Goal: Task Accomplishment & Management: Complete application form

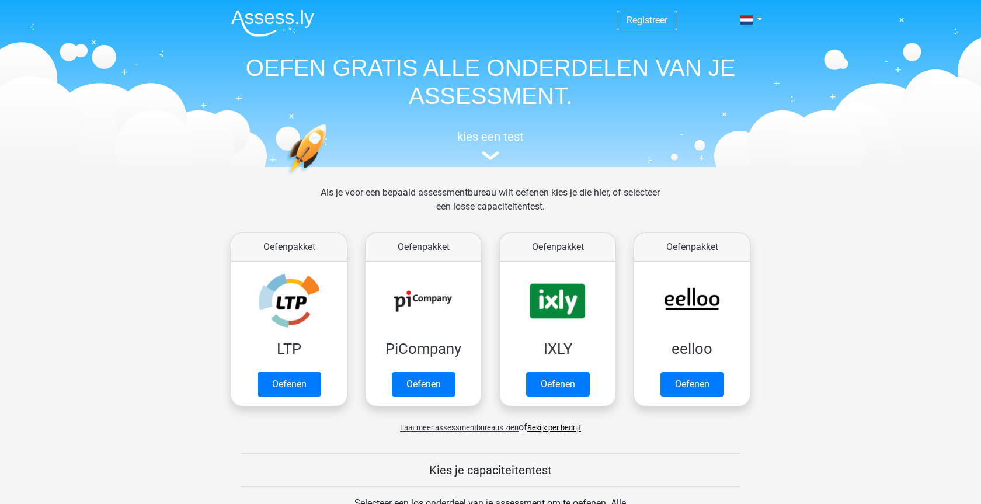
scroll to position [119, 0]
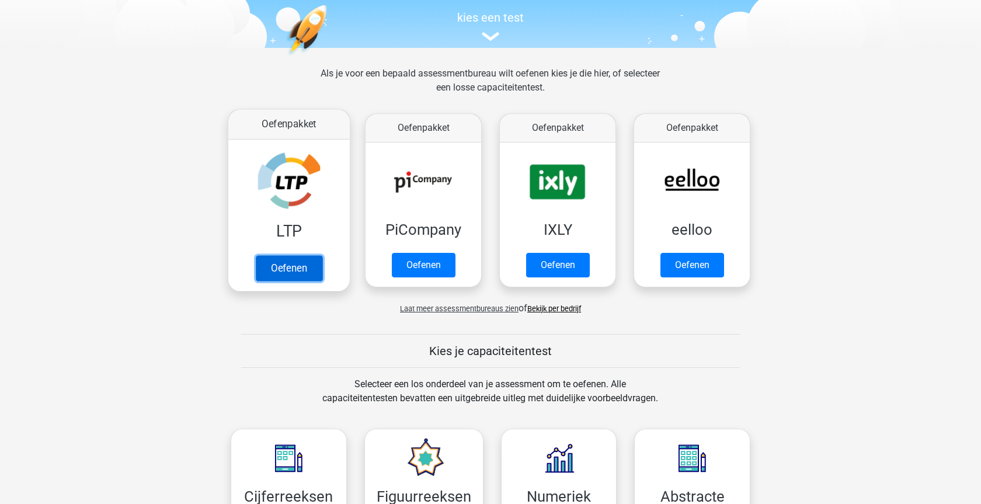
click at [300, 270] on link "Oefenen" at bounding box center [289, 268] width 67 height 26
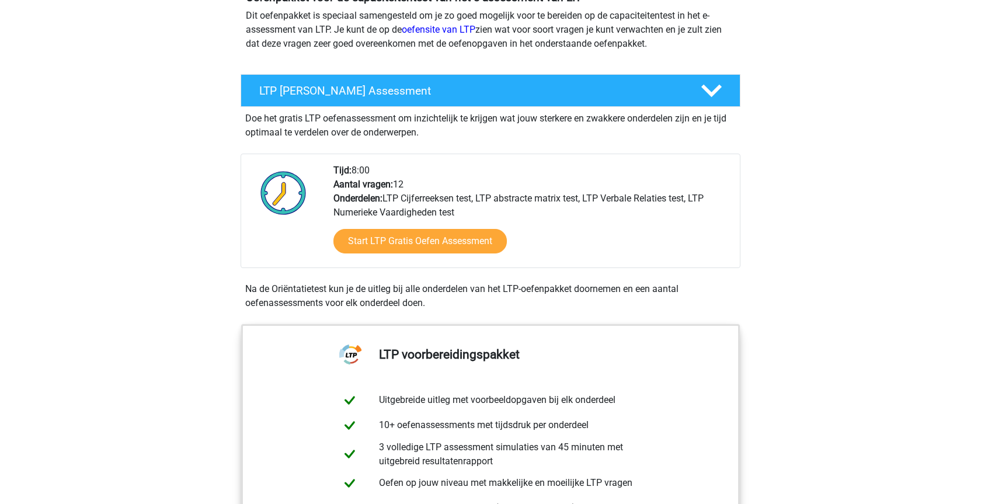
scroll to position [179, 0]
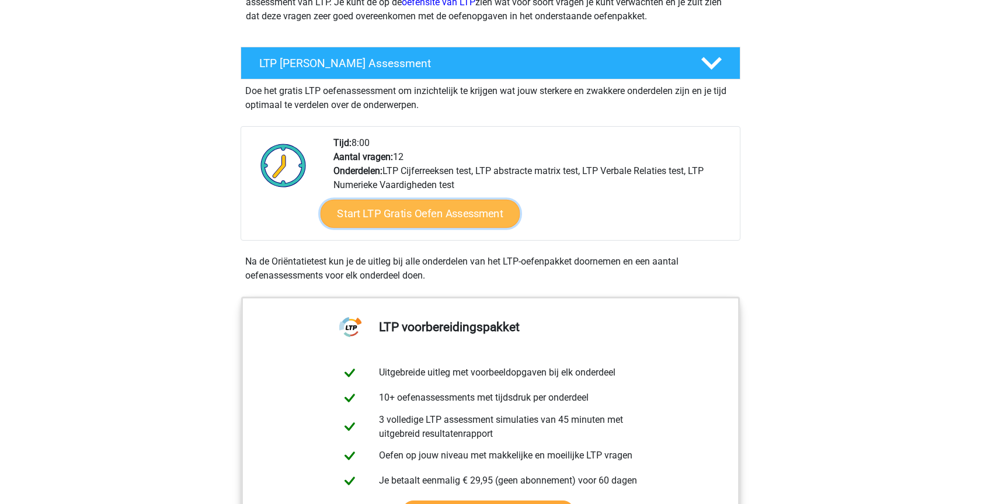
click at [430, 216] on link "Start LTP Gratis Oefen Assessment" at bounding box center [421, 214] width 200 height 28
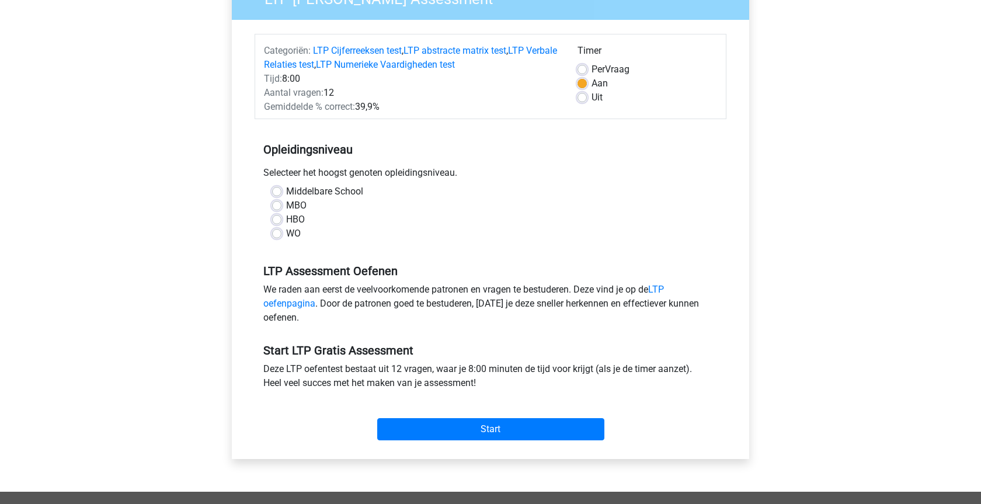
scroll to position [119, 0]
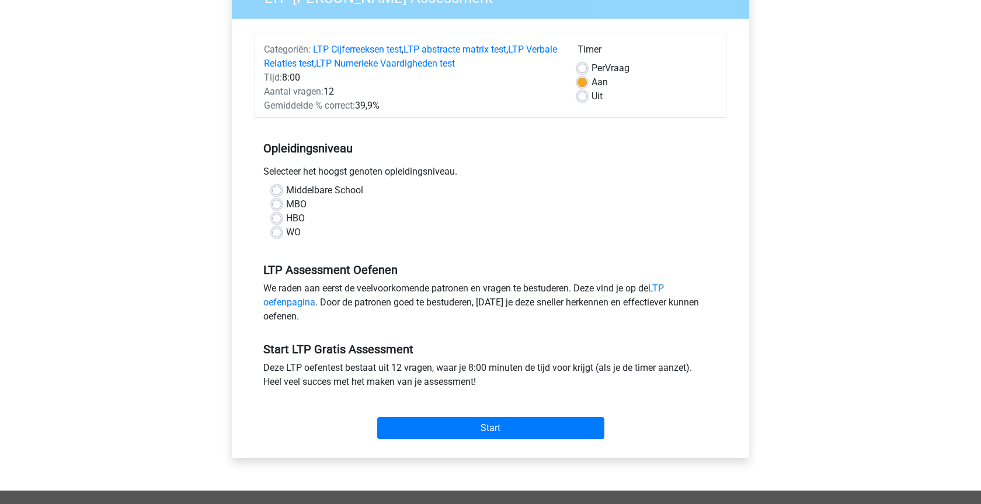
click at [286, 232] on label "WO" at bounding box center [293, 232] width 15 height 14
click at [279, 232] on input "WO" at bounding box center [276, 231] width 9 height 12
radio input "true"
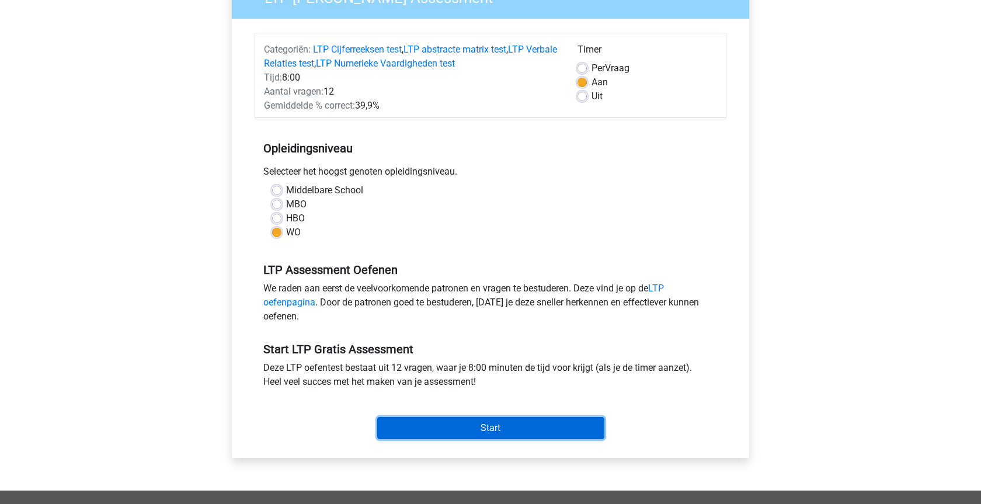
click at [458, 428] on input "Start" at bounding box center [490, 428] width 227 height 22
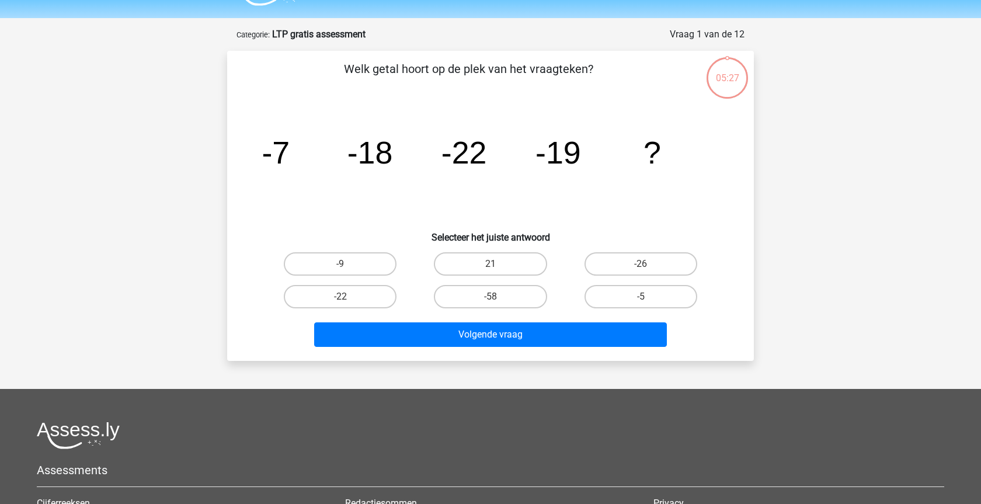
scroll to position [60, 0]
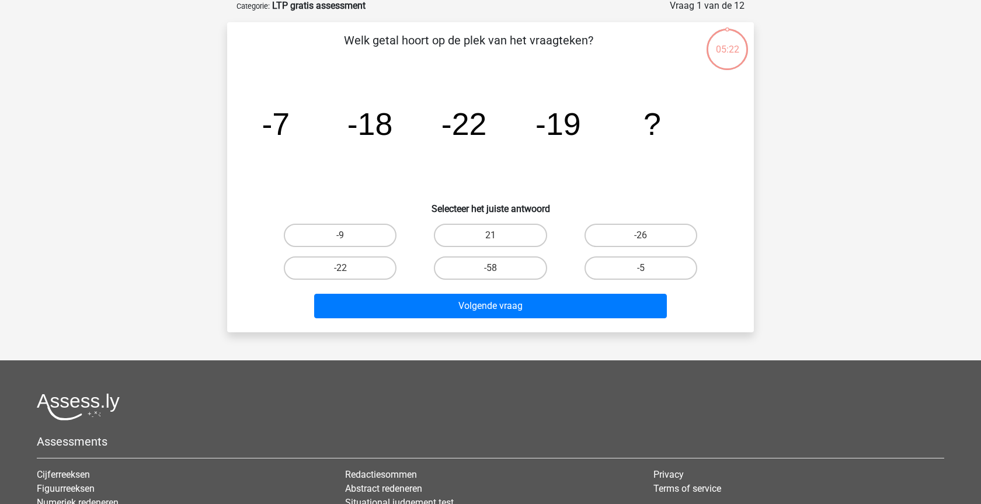
click at [347, 269] on input "-22" at bounding box center [344, 272] width 8 height 8
radio input "true"
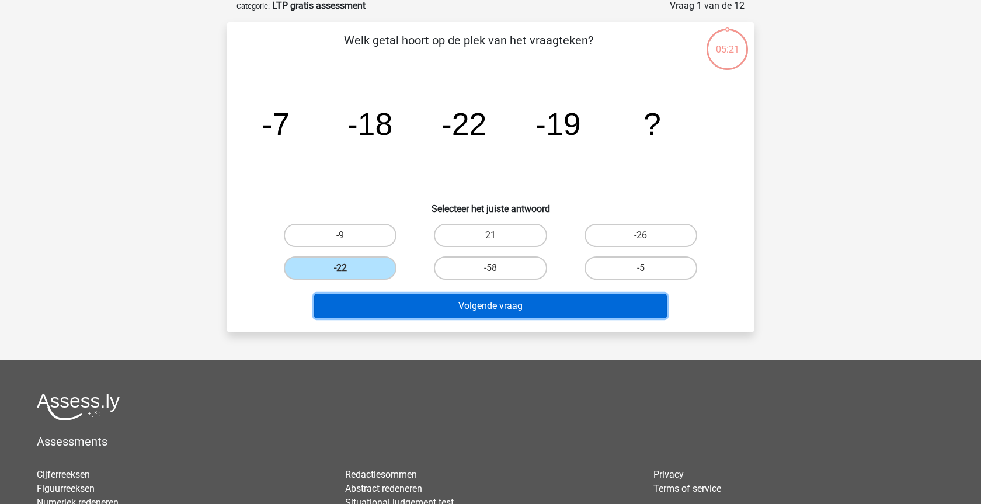
click at [461, 311] on button "Volgende vraag" at bounding box center [490, 306] width 353 height 25
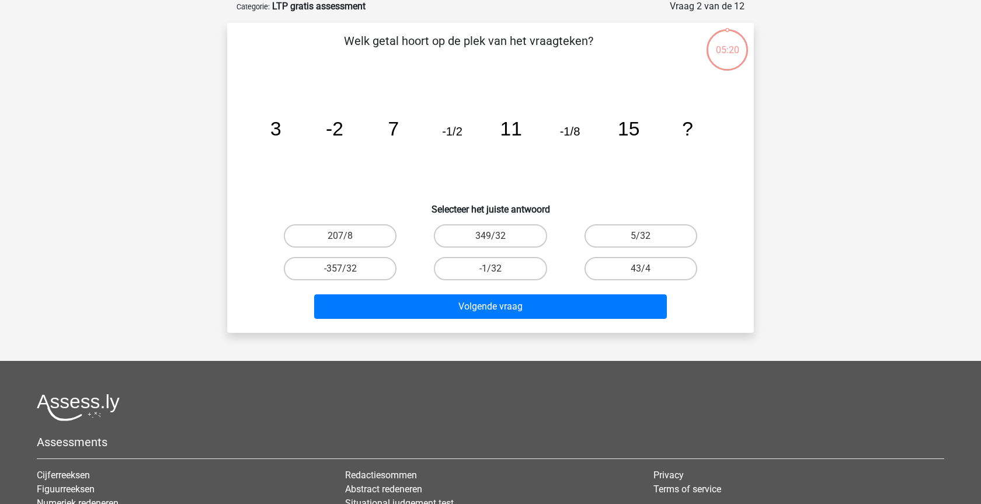
scroll to position [58, 0]
click at [496, 273] on input "-1/32" at bounding box center [495, 273] width 8 height 8
radio input "true"
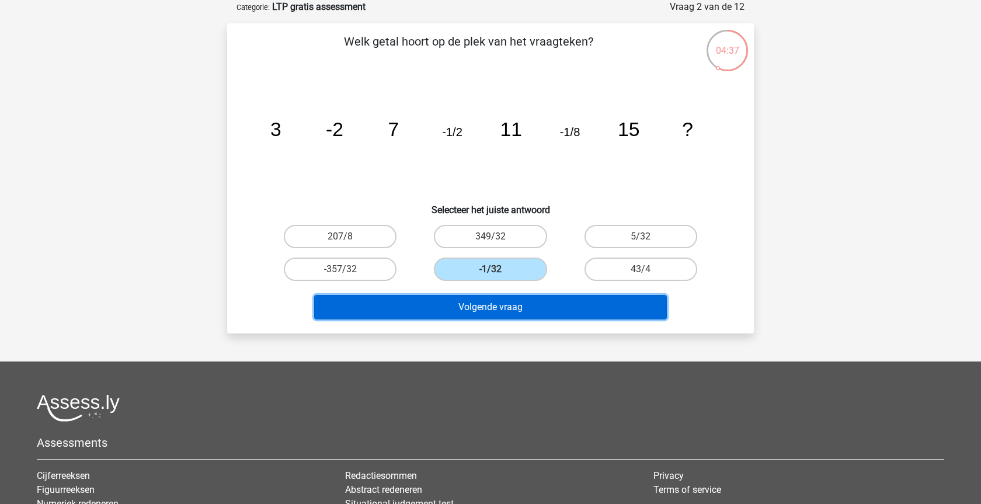
click at [503, 308] on button "Volgende vraag" at bounding box center [490, 307] width 353 height 25
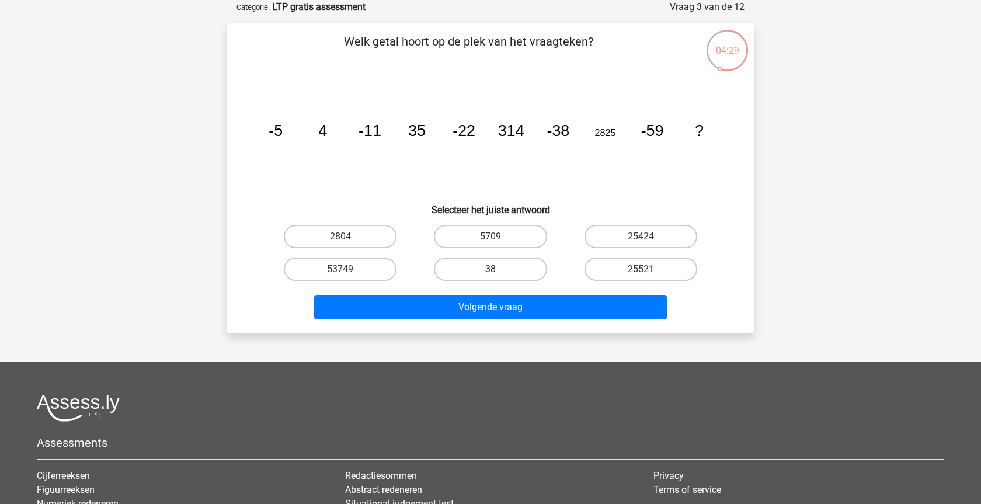
click at [500, 269] on label "38" at bounding box center [490, 269] width 113 height 23
click at [498, 269] on input "38" at bounding box center [495, 273] width 8 height 8
radio input "true"
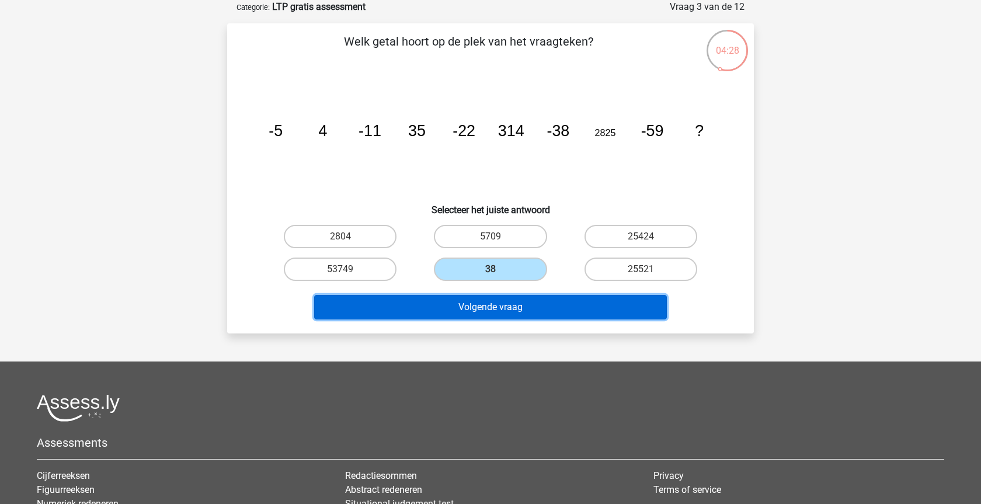
click at [498, 309] on button "Volgende vraag" at bounding box center [490, 307] width 353 height 25
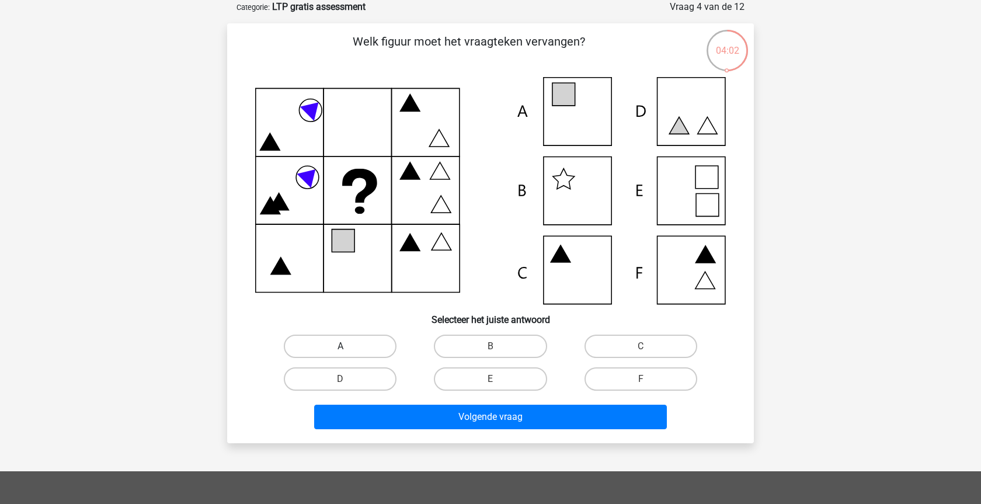
click at [370, 347] on label "A" at bounding box center [340, 346] width 113 height 23
click at [348, 347] on input "A" at bounding box center [344, 350] width 8 height 8
radio input "true"
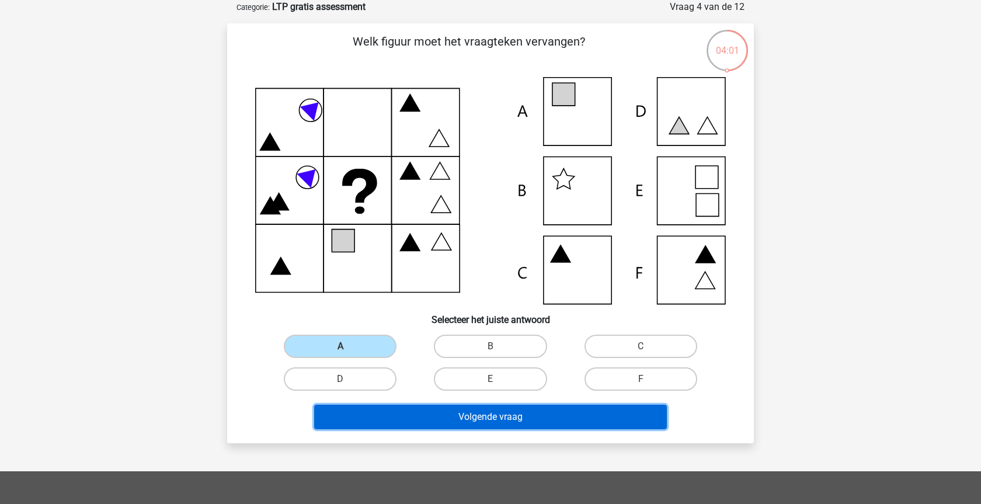
click at [438, 422] on button "Volgende vraag" at bounding box center [490, 417] width 353 height 25
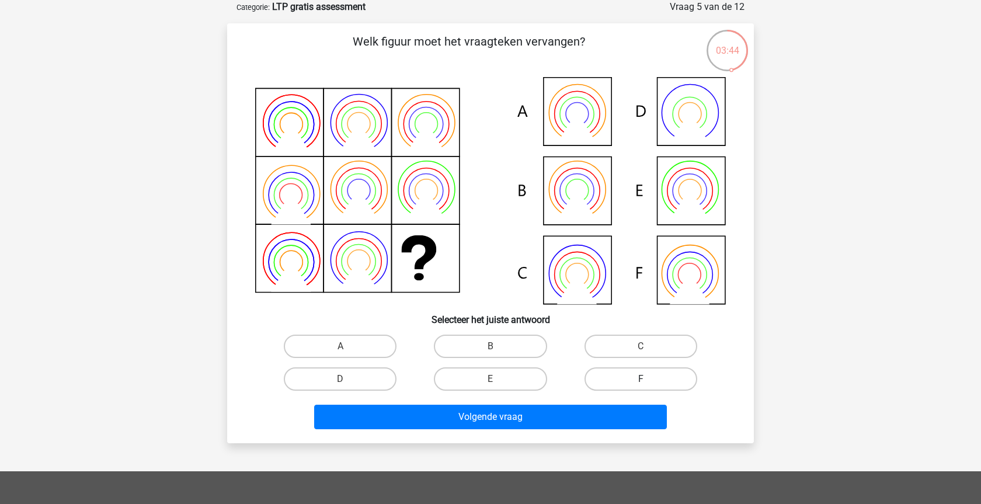
click at [633, 373] on label "F" at bounding box center [641, 378] width 113 height 23
click at [641, 379] on input "F" at bounding box center [645, 383] width 8 height 8
radio input "true"
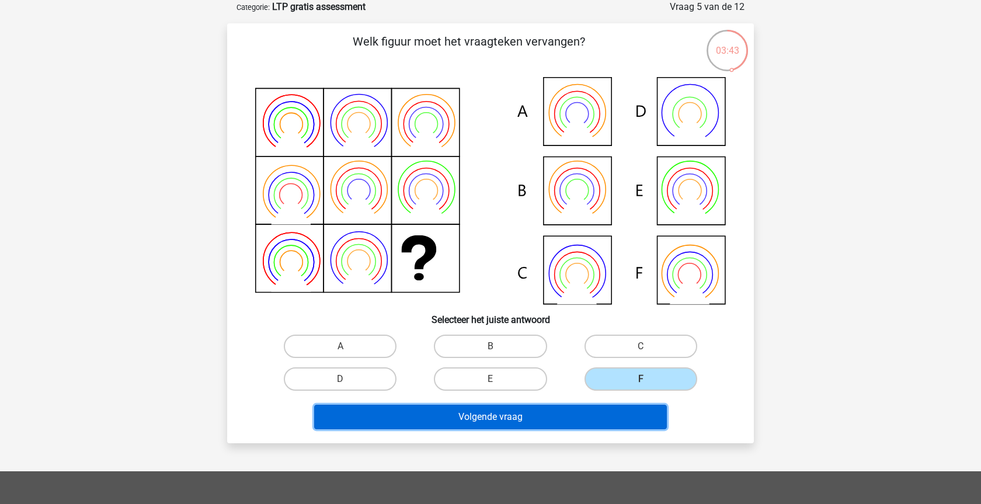
click at [530, 415] on button "Volgende vraag" at bounding box center [490, 417] width 353 height 25
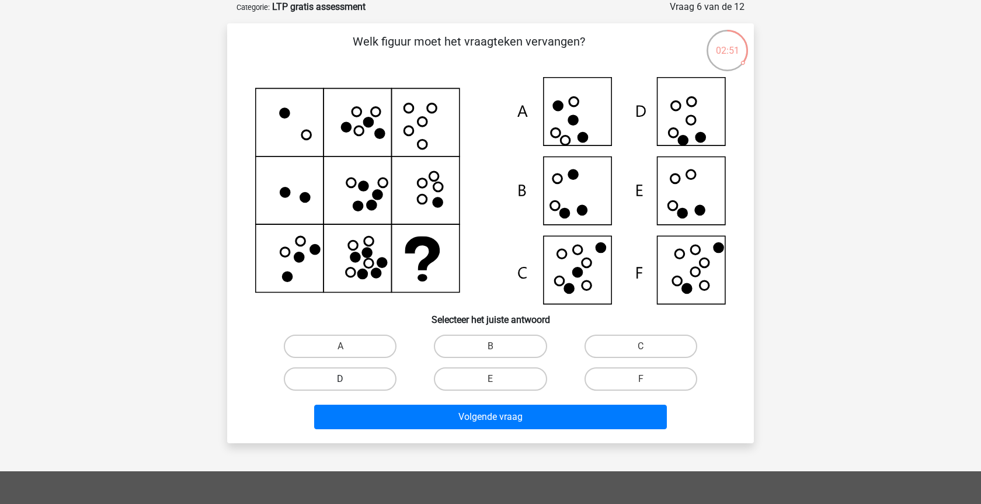
click at [355, 383] on label "D" at bounding box center [340, 378] width 113 height 23
click at [348, 383] on input "D" at bounding box center [344, 383] width 8 height 8
radio input "true"
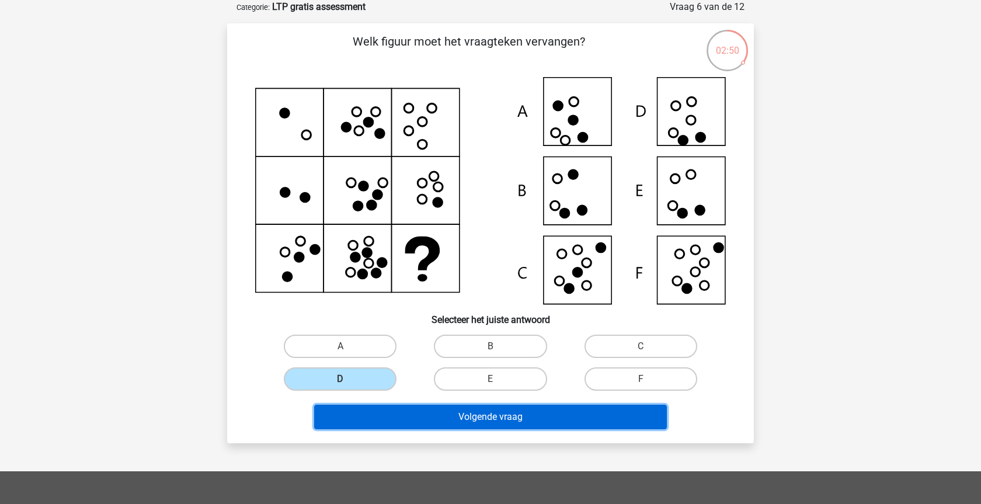
click at [463, 421] on button "Volgende vraag" at bounding box center [490, 417] width 353 height 25
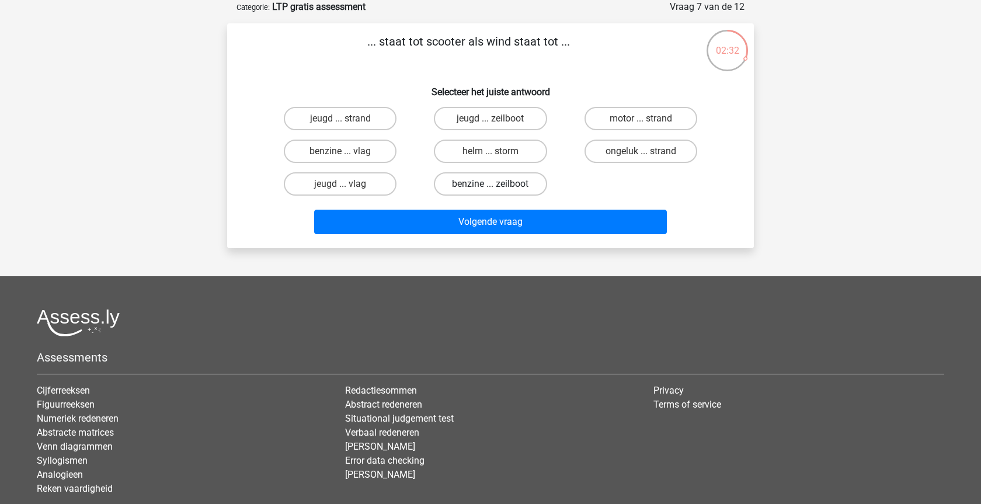
click at [478, 184] on label "benzine ... zeilboot" at bounding box center [490, 183] width 113 height 23
click at [491, 184] on input "benzine ... zeilboot" at bounding box center [495, 188] width 8 height 8
radio input "true"
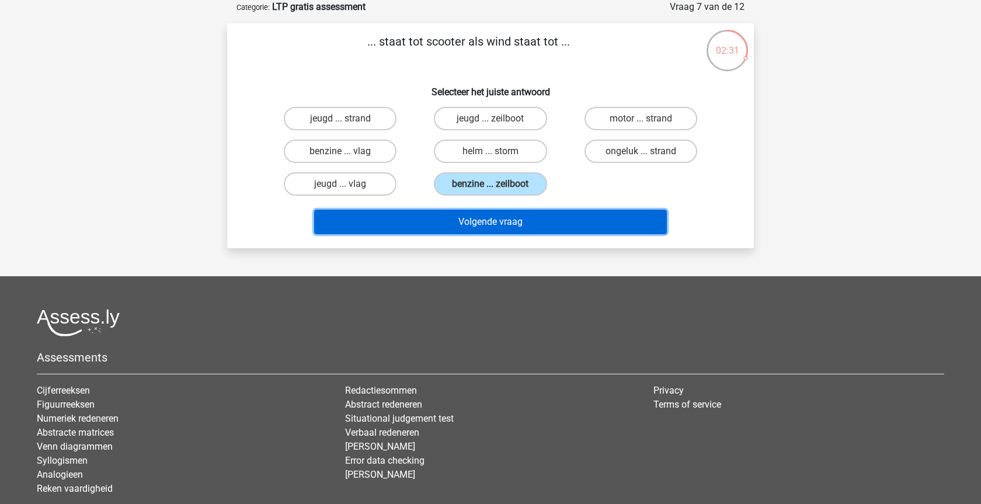
click at [481, 227] on button "Volgende vraag" at bounding box center [490, 222] width 353 height 25
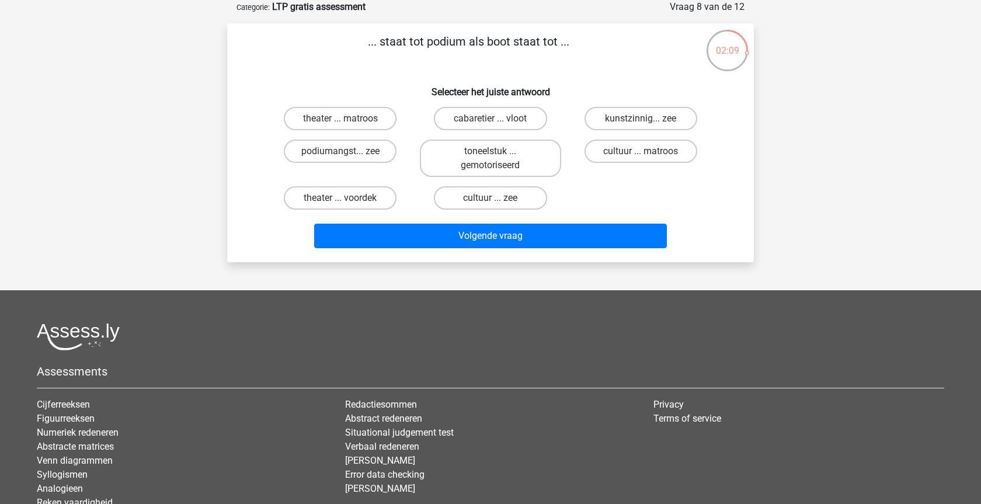
click at [342, 120] on input "theater ... matroos" at bounding box center [344, 123] width 8 height 8
radio input "true"
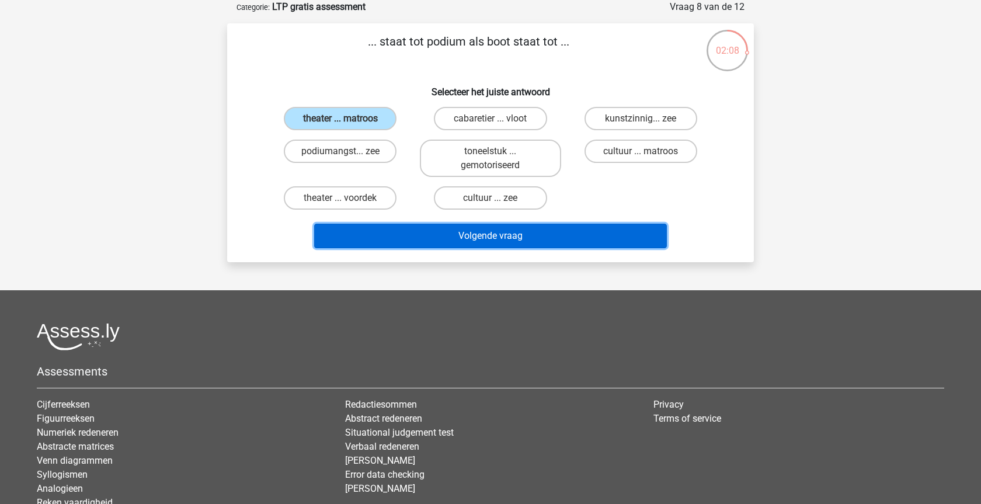
click at [453, 235] on button "Volgende vraag" at bounding box center [490, 236] width 353 height 25
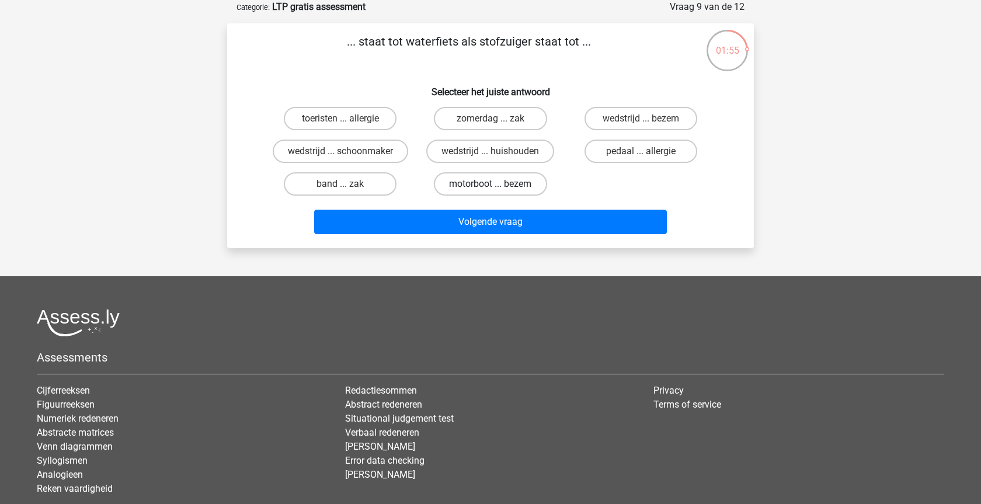
click at [490, 186] on label "motorboot ... bezem" at bounding box center [490, 183] width 113 height 23
click at [491, 186] on input "motorboot ... bezem" at bounding box center [495, 188] width 8 height 8
radio input "true"
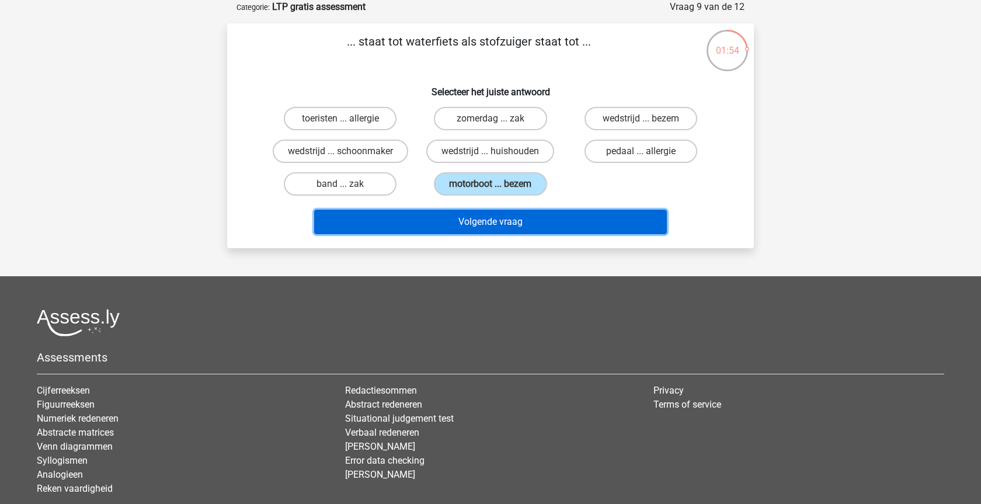
click at [481, 230] on button "Volgende vraag" at bounding box center [490, 222] width 353 height 25
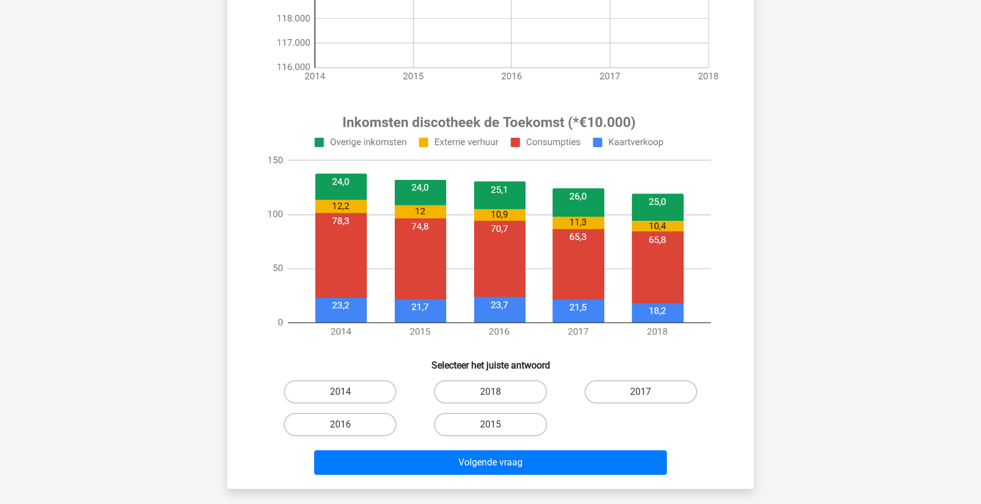
scroll to position [357, 0]
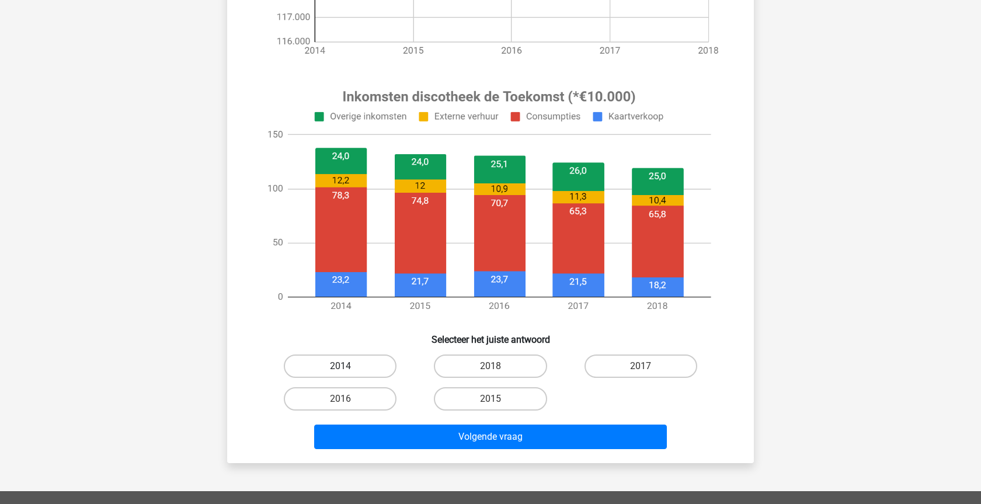
click at [366, 364] on label "2014" at bounding box center [340, 366] width 113 height 23
click at [348, 366] on input "2014" at bounding box center [344, 370] width 8 height 8
radio input "true"
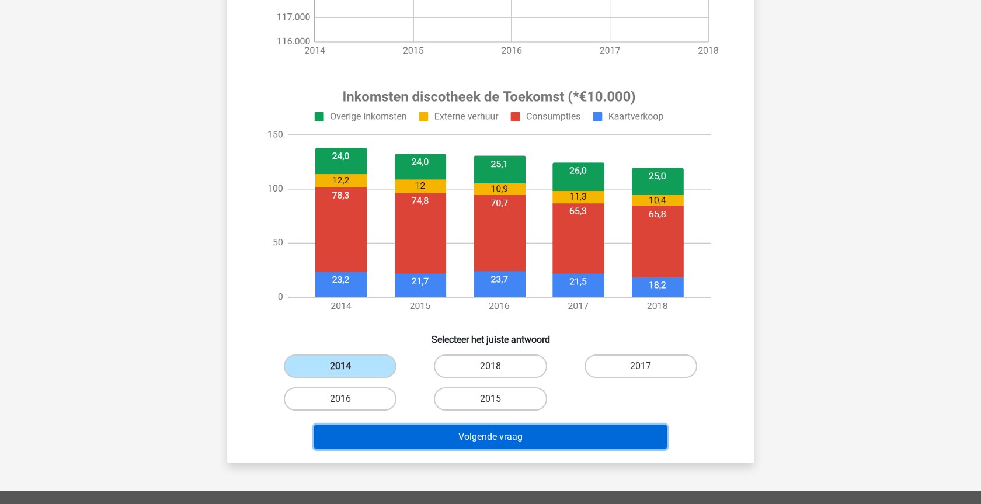
click at [440, 434] on button "Volgende vraag" at bounding box center [490, 437] width 353 height 25
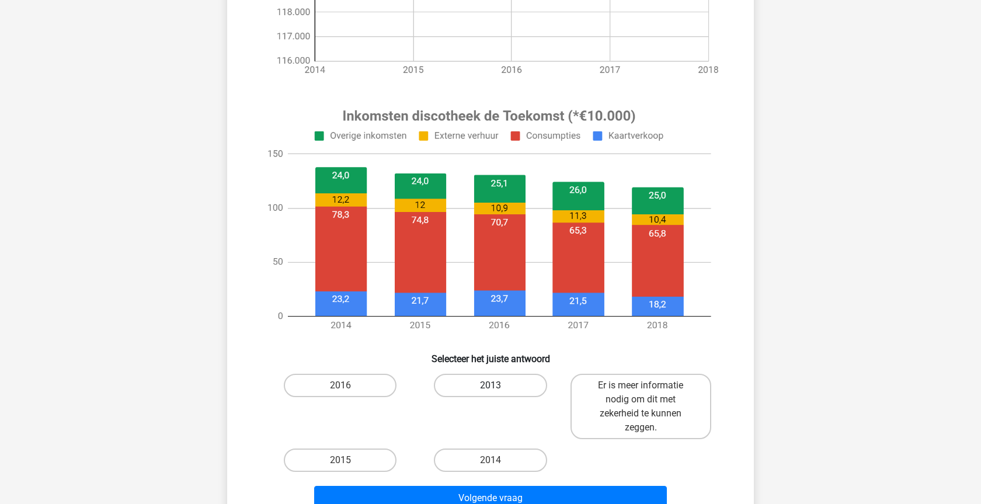
scroll to position [356, 0]
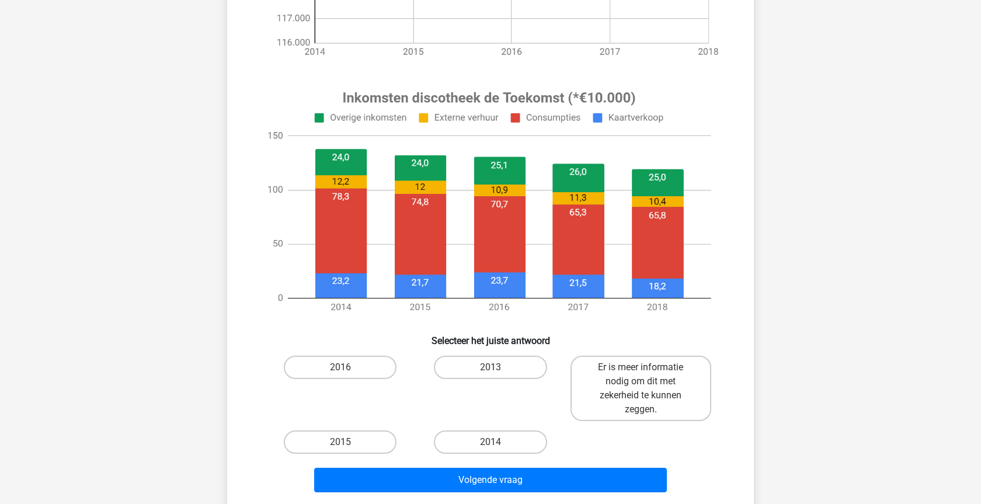
click at [345, 367] on input "2016" at bounding box center [344, 371] width 8 height 8
radio input "true"
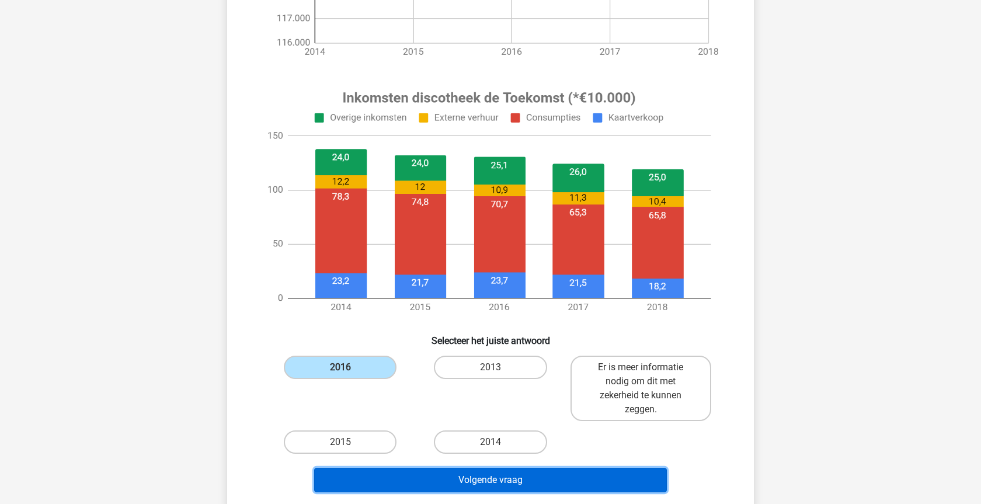
click at [436, 477] on button "Volgende vraag" at bounding box center [490, 480] width 353 height 25
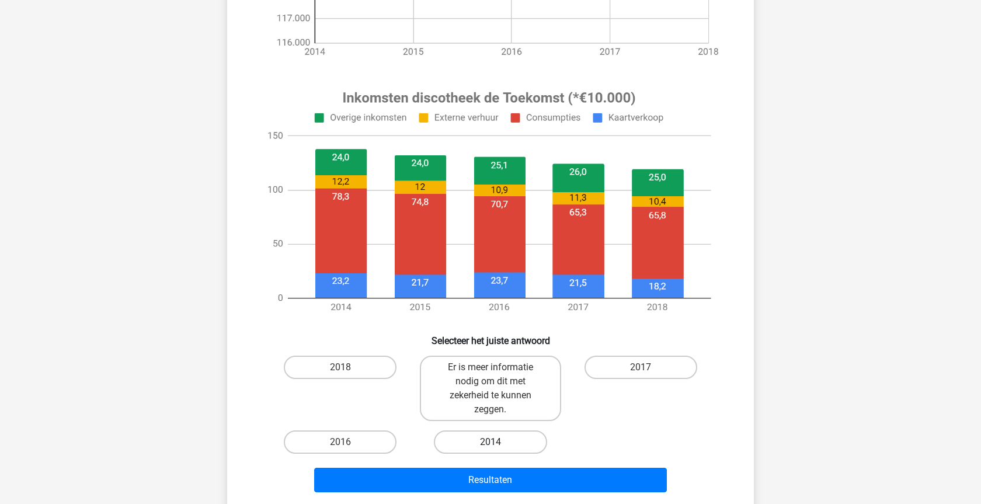
click at [512, 445] on label "2014" at bounding box center [490, 441] width 113 height 23
click at [498, 445] on input "2014" at bounding box center [495, 446] width 8 height 8
radio input "true"
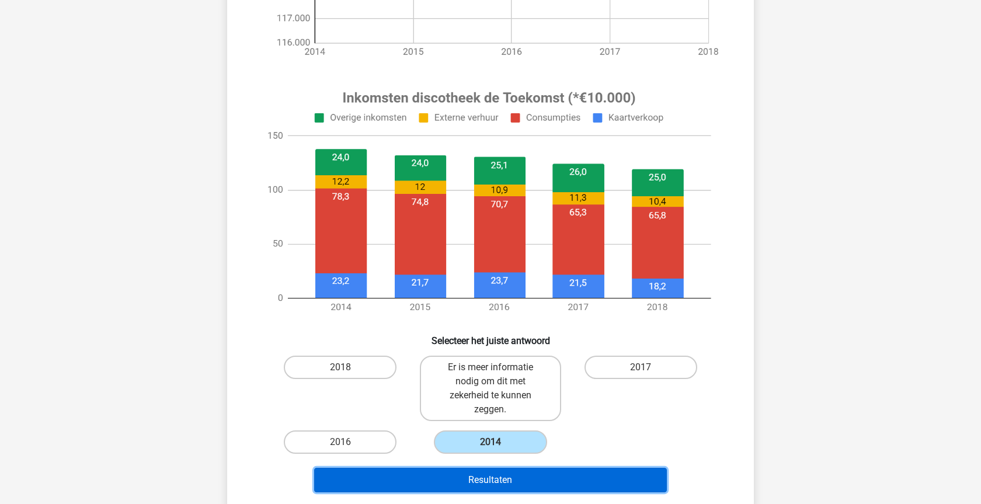
click at [502, 480] on button "Resultaten" at bounding box center [490, 480] width 353 height 25
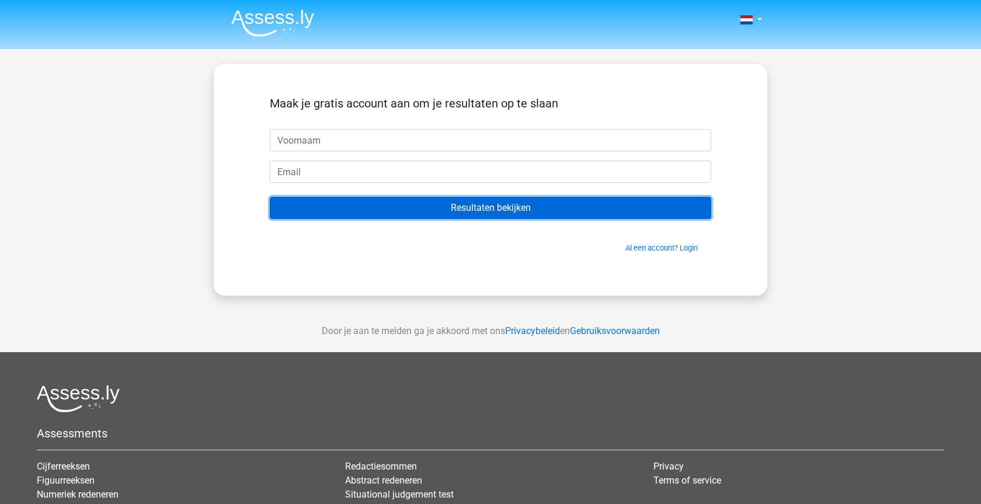
click at [513, 209] on input "Resultaten bekijken" at bounding box center [491, 208] width 442 height 22
click at [503, 210] on input "Resultaten bekijken" at bounding box center [491, 208] width 442 height 22
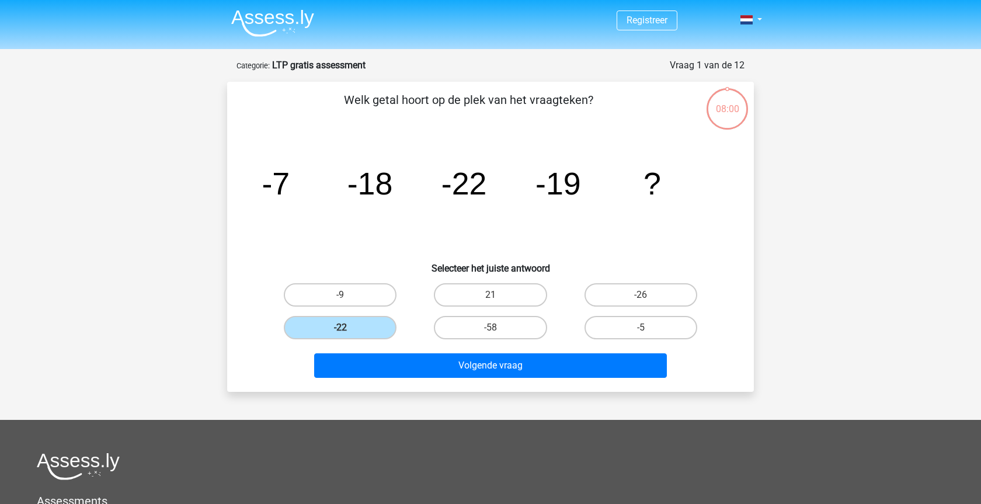
scroll to position [224, 0]
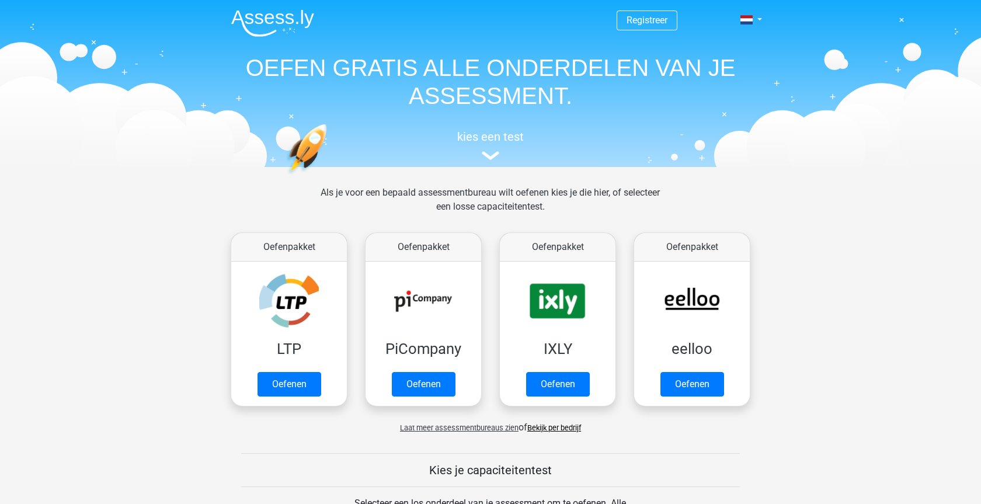
scroll to position [119, 0]
